Goal: Task Accomplishment & Management: Use online tool/utility

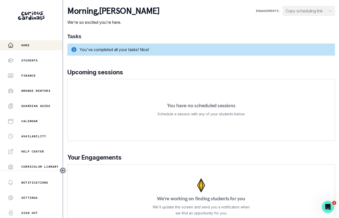
scroll to position [92, 0]
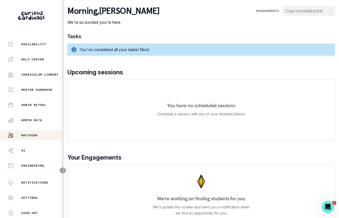
click at [41, 137] on div "Matching" at bounding box center [35, 136] width 55 height 6
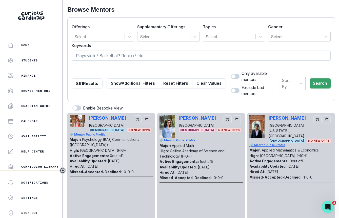
click at [159, 53] on input at bounding box center [201, 56] width 259 height 10
type input "e"
type input "medicine"
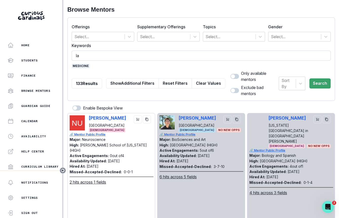
type input "law"
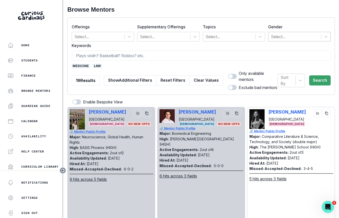
click at [290, 37] on div at bounding box center [295, 36] width 48 height 7
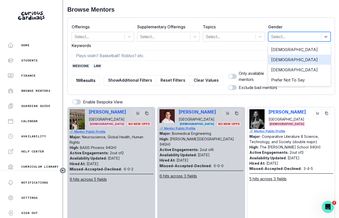
click at [288, 57] on div "[DEMOGRAPHIC_DATA]" at bounding box center [299, 60] width 63 height 10
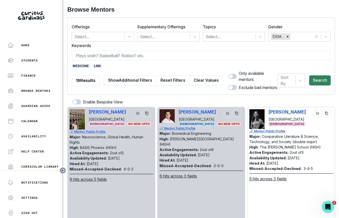
click at [319, 76] on button "Search" at bounding box center [320, 81] width 22 height 10
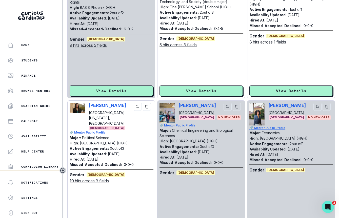
scroll to position [137, 0]
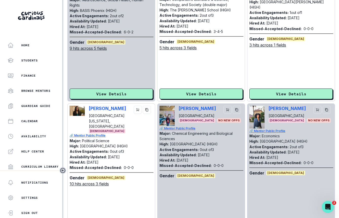
drag, startPoint x: 217, startPoint y: 155, endPoint x: 173, endPoint y: 154, distance: 43.6
click at [173, 154] on div "Availability Updated: [DATE]" at bounding box center [202, 155] width 84 height 5
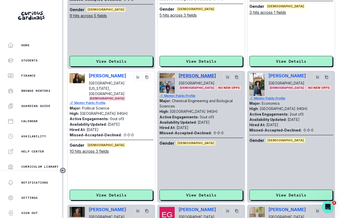
click at [189, 78] on p "[PERSON_NAME]" at bounding box center [197, 75] width 37 height 5
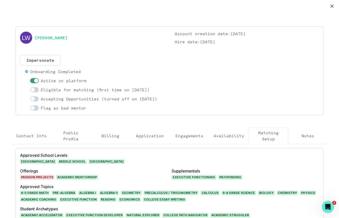
click at [229, 135] on p "Availability" at bounding box center [229, 136] width 30 height 6
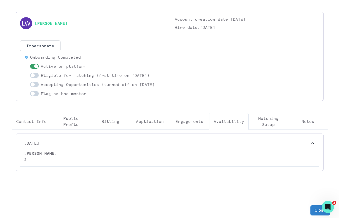
scroll to position [0, 0]
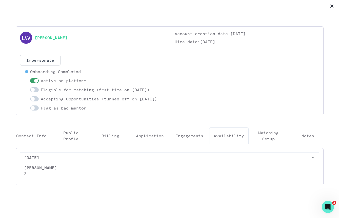
drag, startPoint x: 105, startPoint y: 99, endPoint x: 165, endPoint y: 99, distance: 60.6
click at [165, 99] on div "[PERSON_NAME] Account creation date: [DATE] Hire date: [DATE] Impersonate Confi…" at bounding box center [170, 71] width 300 height 81
click at [80, 35] on div "[PERSON_NAME]" at bounding box center [92, 38] width 145 height 14
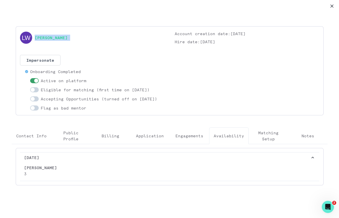
copy link "[PERSON_NAME]"
click at [334, 4] on button "Close" at bounding box center [332, 6] width 8 height 8
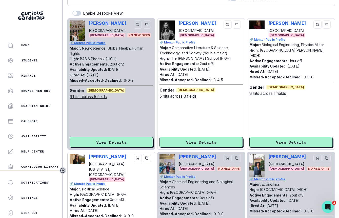
scroll to position [63, 0]
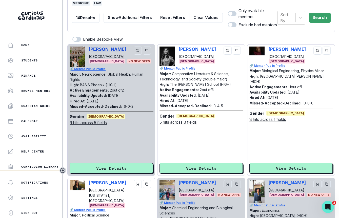
click at [108, 49] on p "[PERSON_NAME]" at bounding box center [107, 49] width 37 height 5
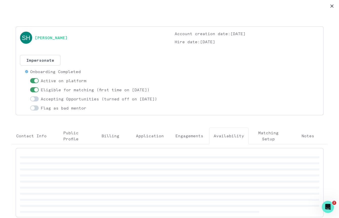
click at [230, 139] on button "Availability" at bounding box center [229, 136] width 40 height 17
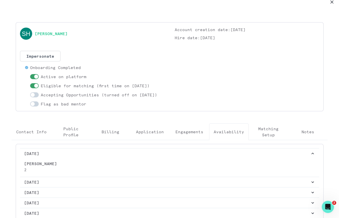
scroll to position [0, 0]
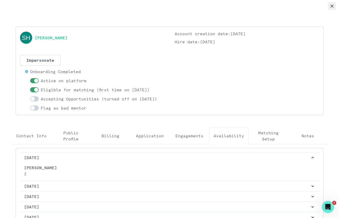
click at [330, 5] on button "Close" at bounding box center [332, 6] width 8 height 8
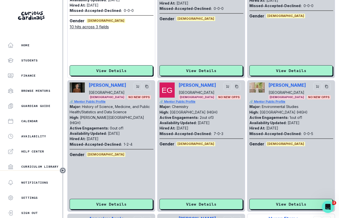
scroll to position [296, 0]
